Goal: Check status: Check status

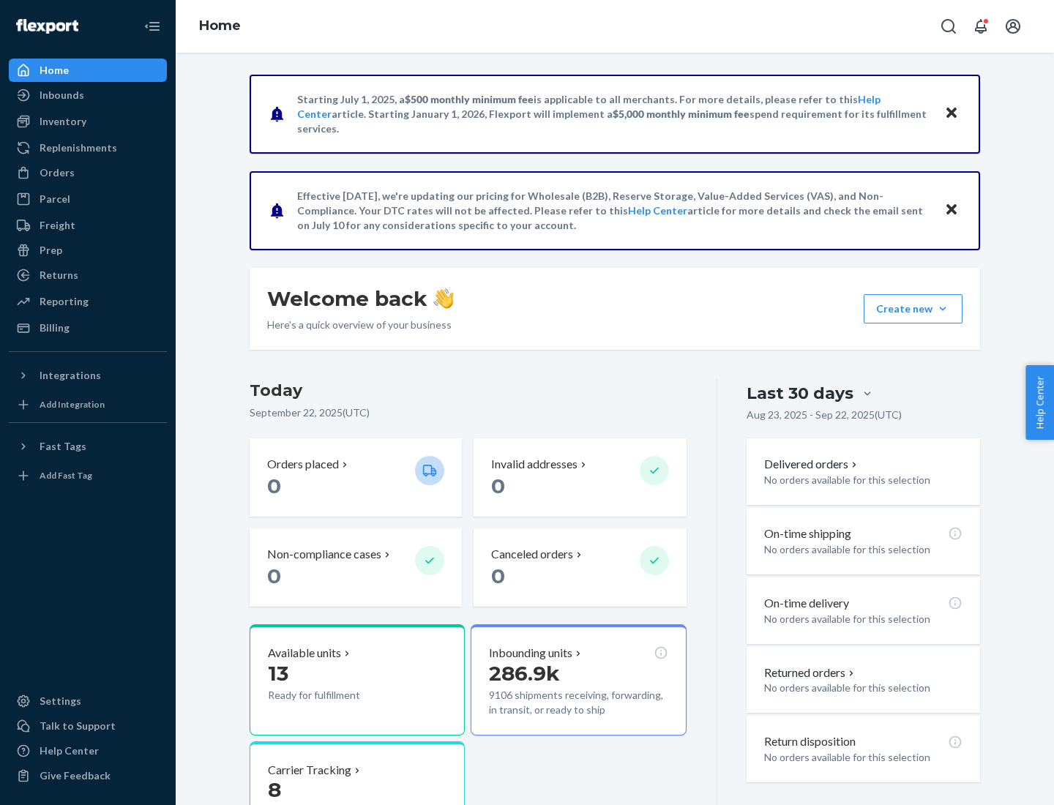
click at [943, 309] on button "Create new Create new inbound Create new order Create new product" at bounding box center [913, 308] width 99 height 29
click at [61, 95] on div "Inbounds" at bounding box center [62, 95] width 45 height 15
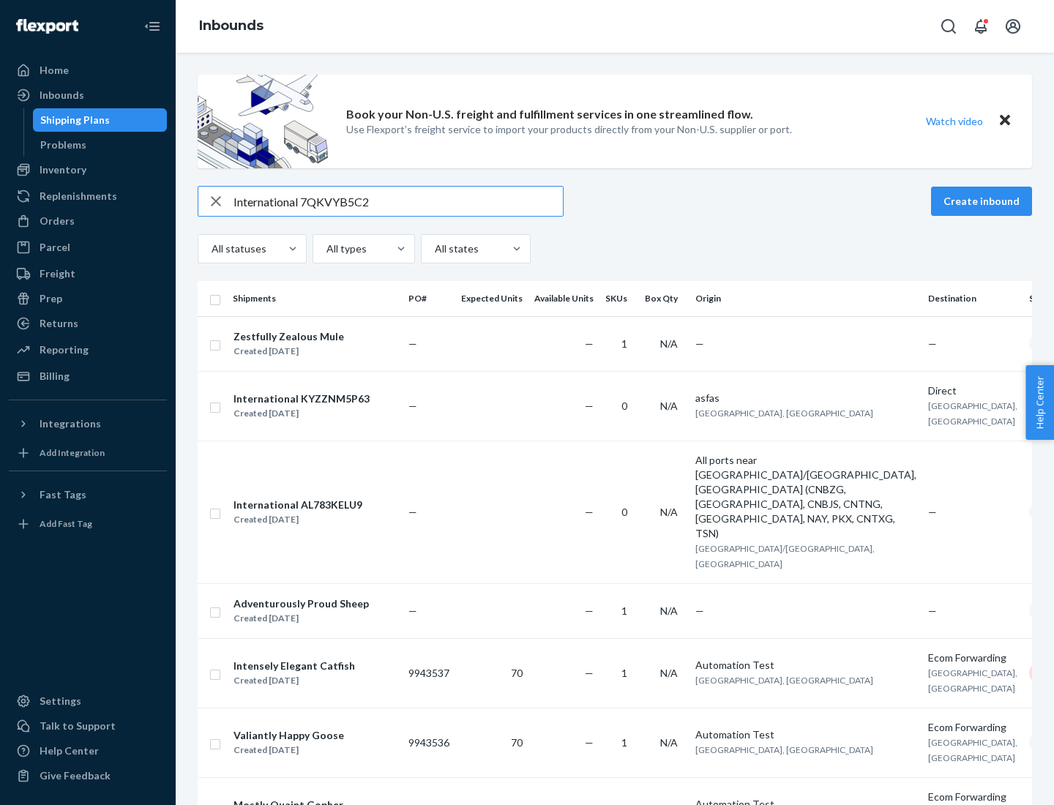
type input "International 7QKVYB5C29"
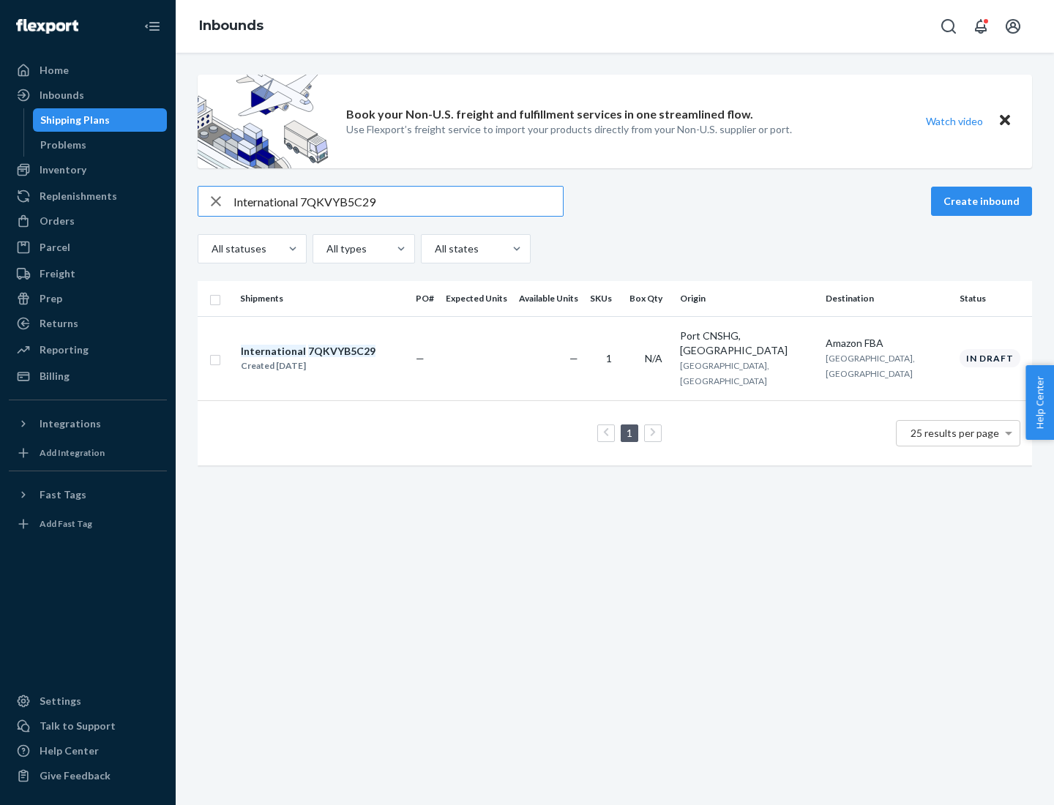
click at [333, 359] on div "Created [DATE]" at bounding box center [308, 366] width 135 height 15
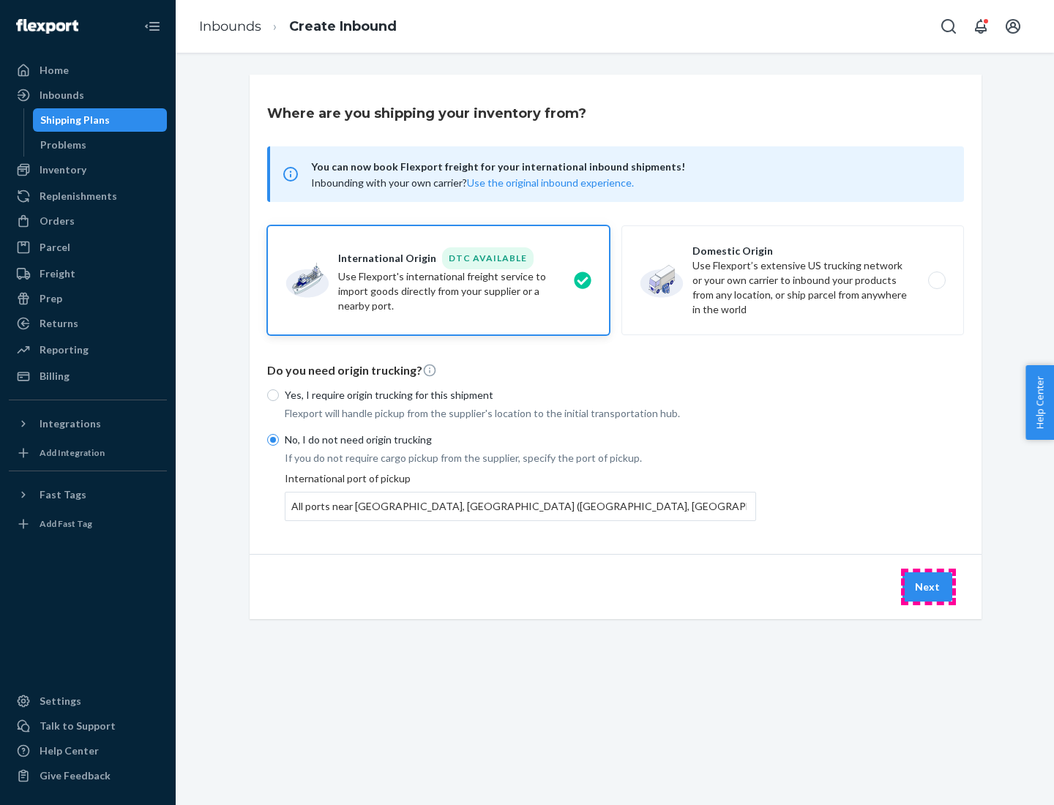
click at [928, 586] on button "Next" at bounding box center [928, 586] width 50 height 29
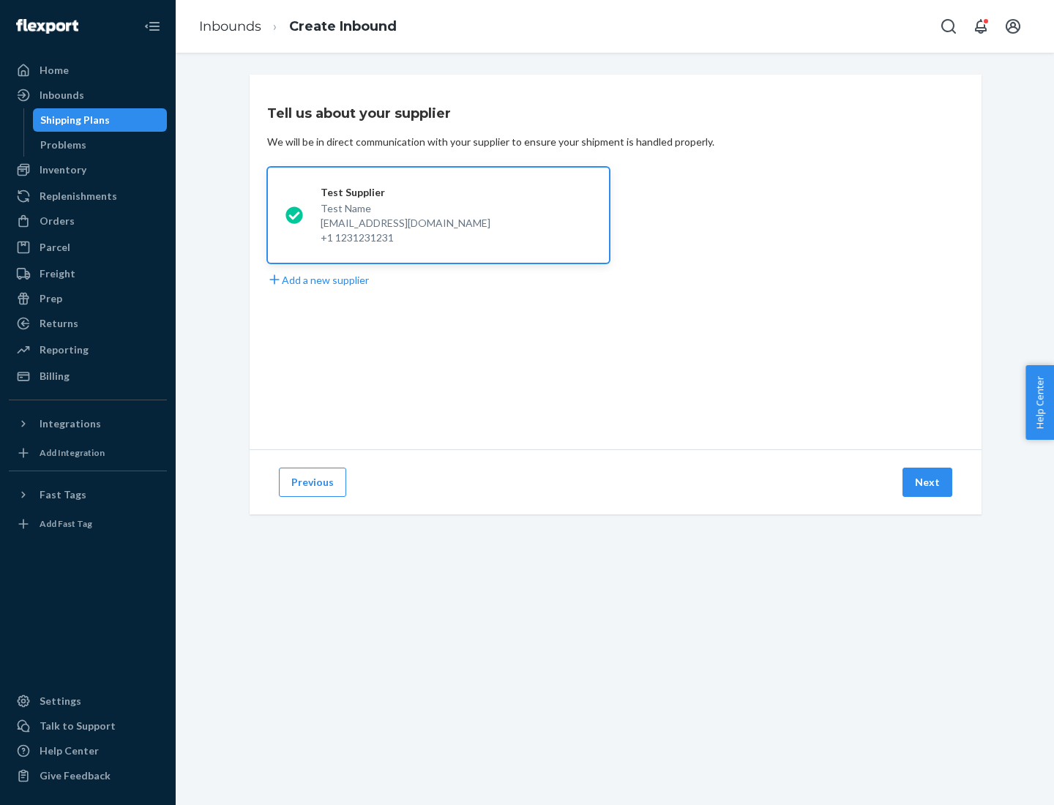
click at [928, 482] on button "Next" at bounding box center [928, 482] width 50 height 29
